Goal: Check status: Check status

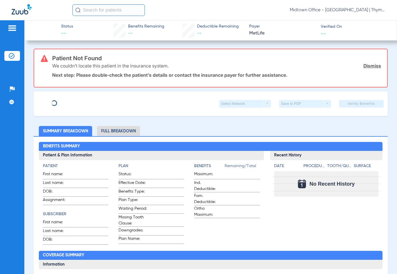
type input "[PERSON_NAME]"
type input "Potash"
type input "[DATE]"
type input "273460535"
type input "5777312"
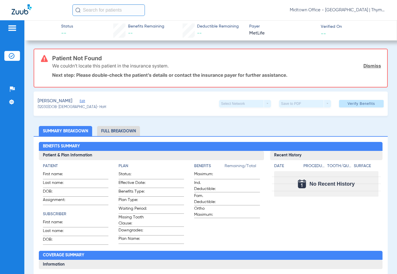
click at [373, 66] on link "Dismiss" at bounding box center [372, 66] width 18 height 6
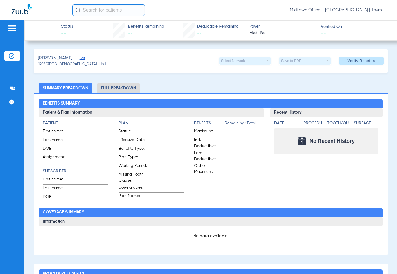
click at [80, 59] on span "Edit" at bounding box center [82, 59] width 5 height 6
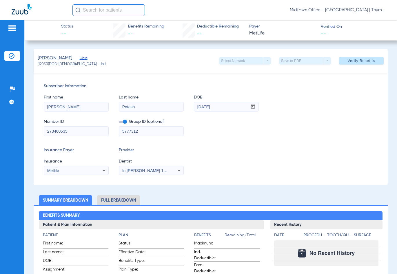
click at [353, 59] on span "Verify Benefits" at bounding box center [361, 61] width 28 height 5
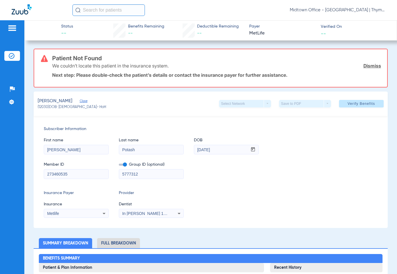
click at [371, 66] on link "Dismiss" at bounding box center [372, 66] width 18 height 6
